Goal: Transaction & Acquisition: Purchase product/service

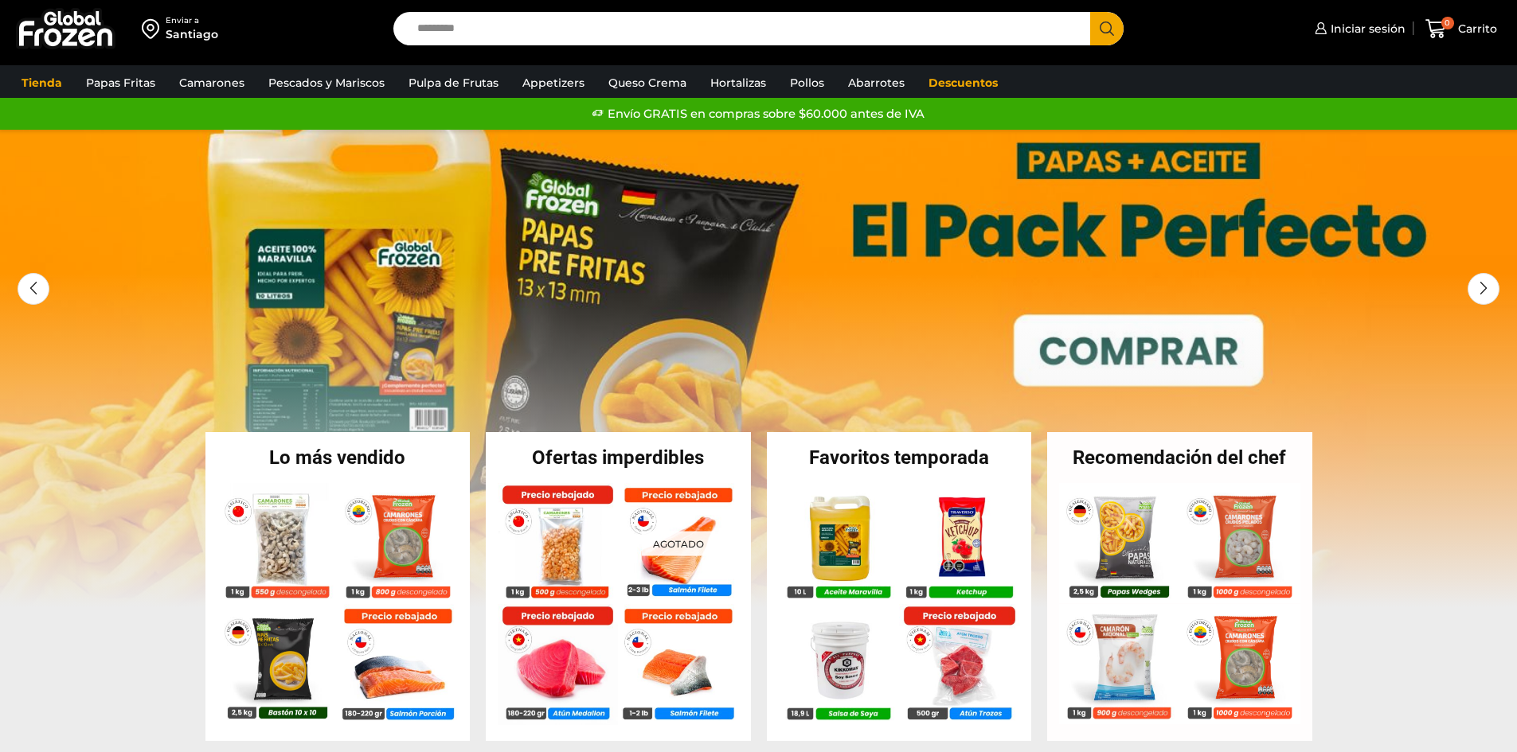
click at [592, 32] on input "Search input" at bounding box center [746, 28] width 674 height 33
type input "*******"
click at [1090, 12] on button "Search" at bounding box center [1106, 28] width 33 height 33
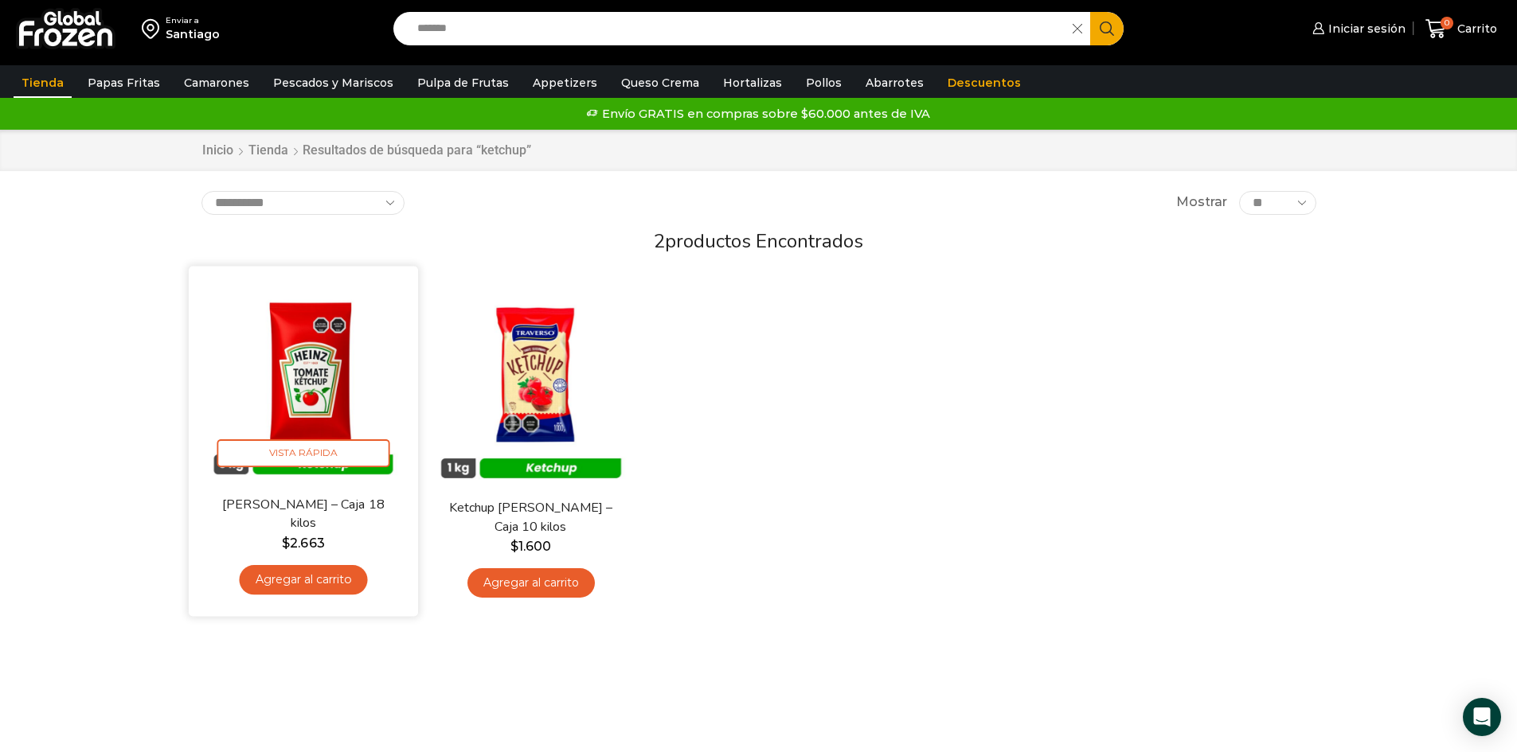
click at [292, 371] on img at bounding box center [303, 381] width 205 height 205
